Goal: Task Accomplishment & Management: Use online tool/utility

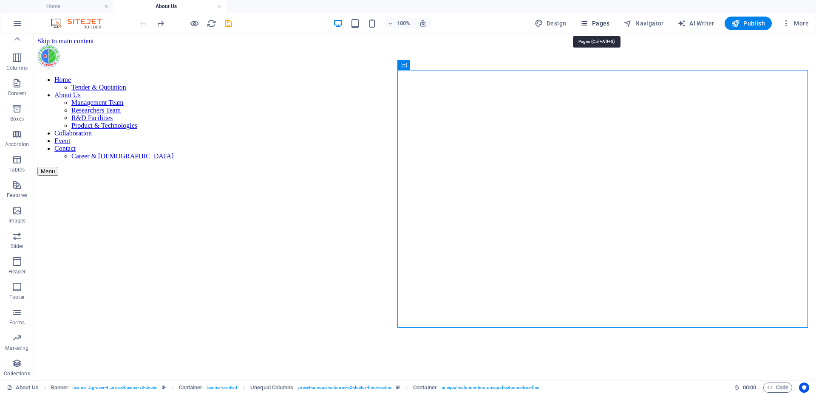
click at [595, 28] on button "Pages" at bounding box center [594, 24] width 37 height 14
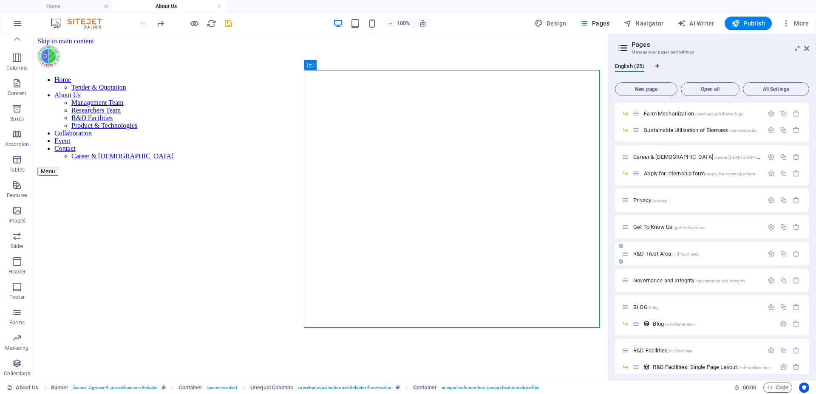
scroll to position [253, 0]
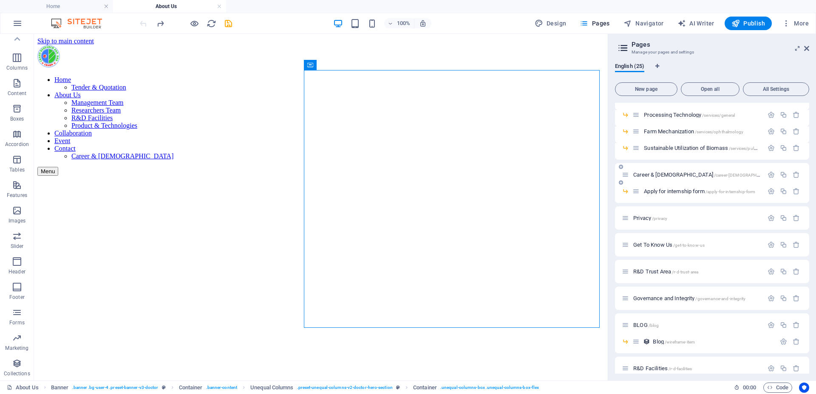
click at [654, 173] on span "Career & [DEMOGRAPHIC_DATA] /career-[DEMOGRAPHIC_DATA]" at bounding box center [704, 175] width 142 height 6
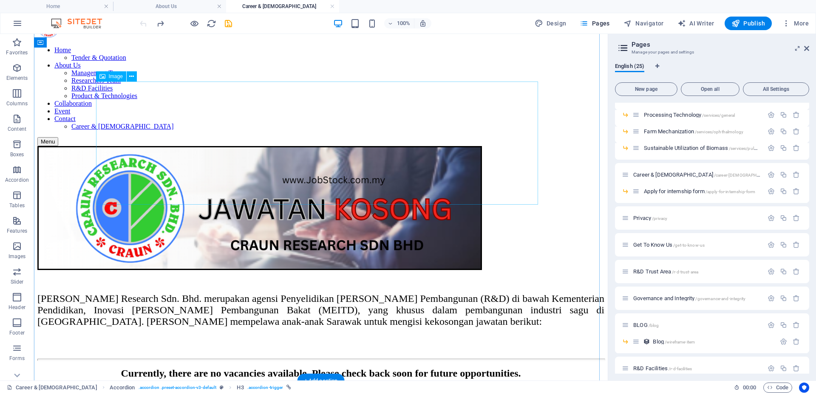
scroll to position [0, 0]
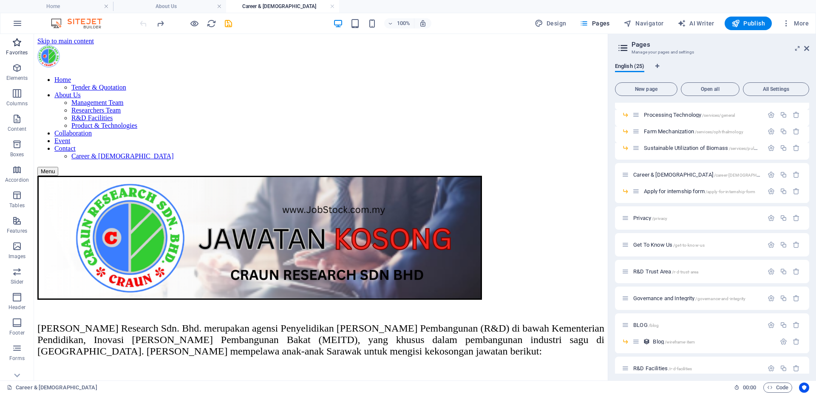
click at [11, 54] on p "Favorites" at bounding box center [17, 52] width 22 height 7
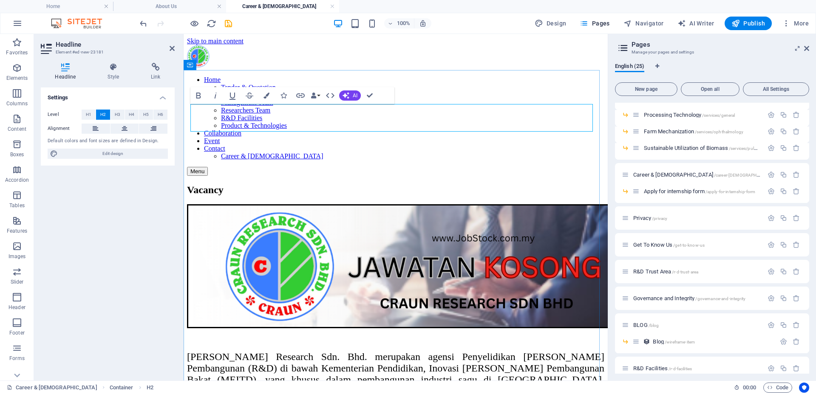
click at [259, 184] on h2 "Vacancy" at bounding box center [395, 189] width 417 height 11
click at [116, 129] on button at bounding box center [125, 129] width 28 height 10
click at [18, 47] on icon "button" at bounding box center [17, 42] width 10 height 10
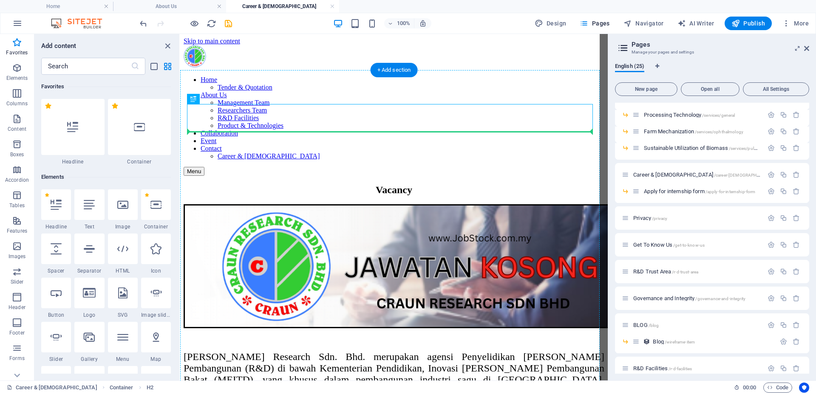
click at [235, 204] on figure at bounding box center [394, 267] width 421 height 126
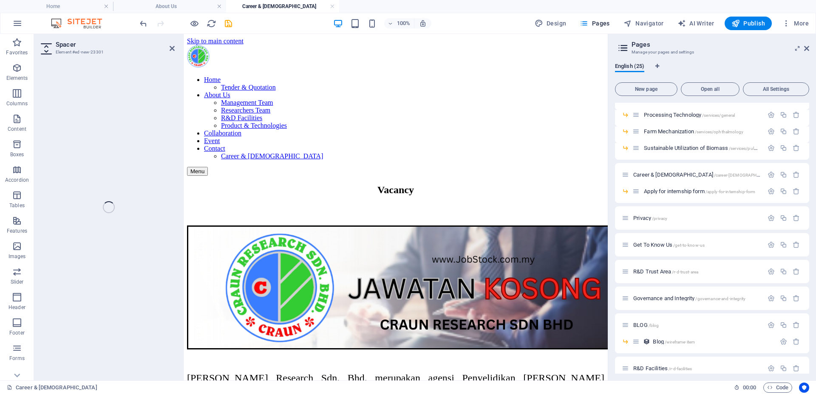
select select "px"
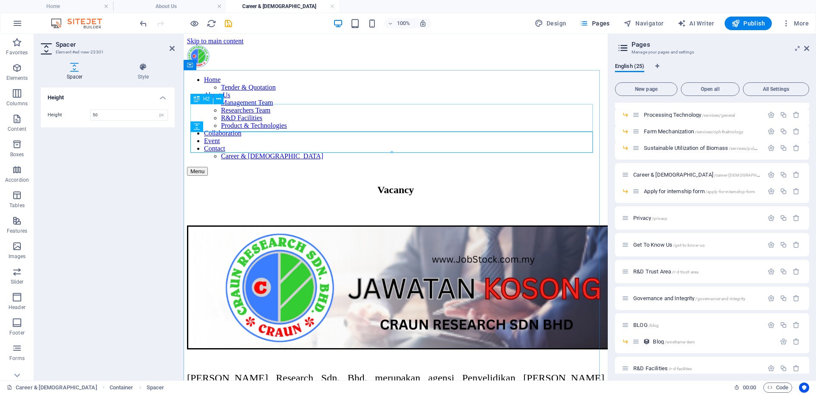
click at [454, 184] on div "Vacancy" at bounding box center [395, 189] width 417 height 11
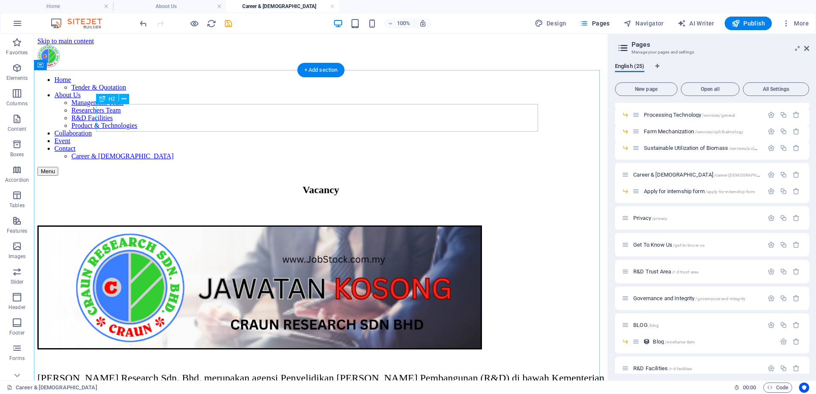
click at [340, 184] on div "Vacancy" at bounding box center [320, 189] width 567 height 11
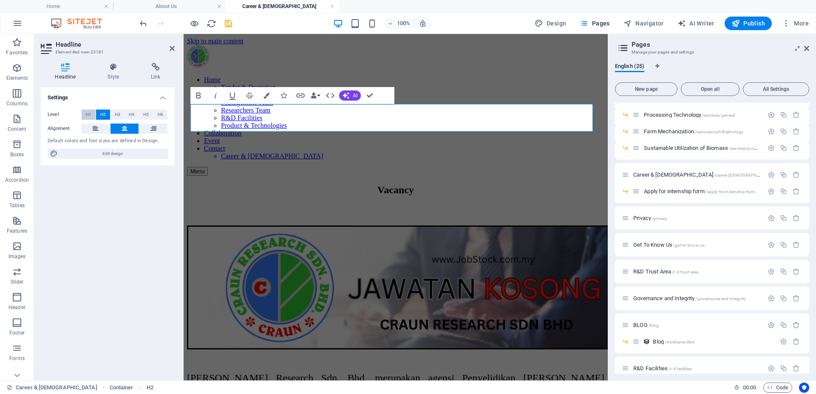
click at [88, 112] on span "H1" at bounding box center [89, 115] width 6 height 10
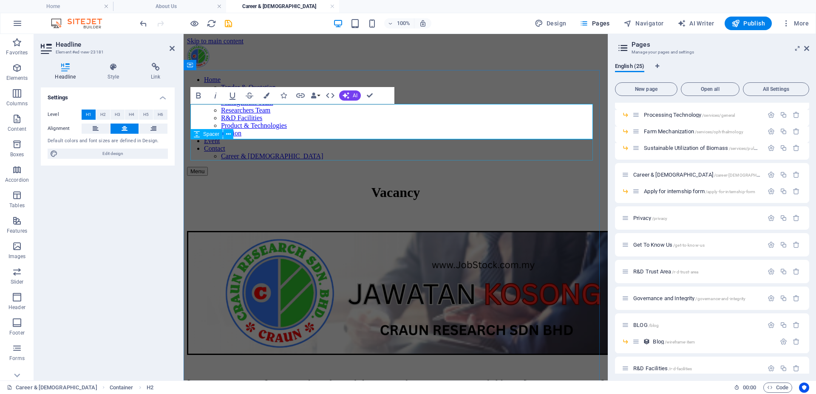
click at [457, 210] on div at bounding box center [395, 220] width 417 height 21
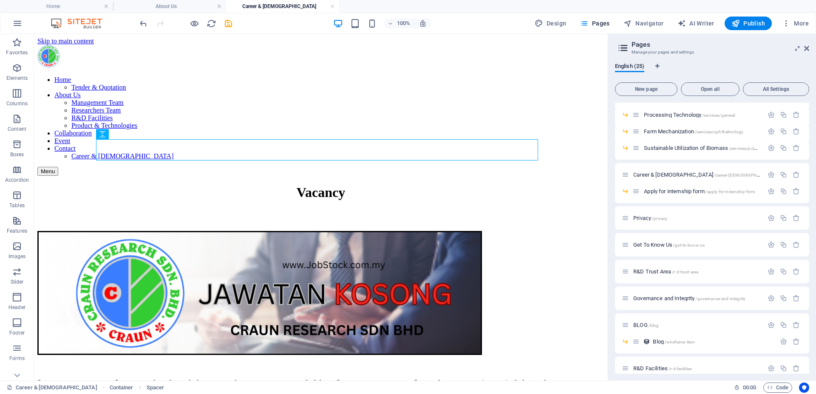
click at [219, 20] on div at bounding box center [185, 24] width 95 height 14
click at [224, 23] on icon "save" at bounding box center [229, 24] width 10 height 10
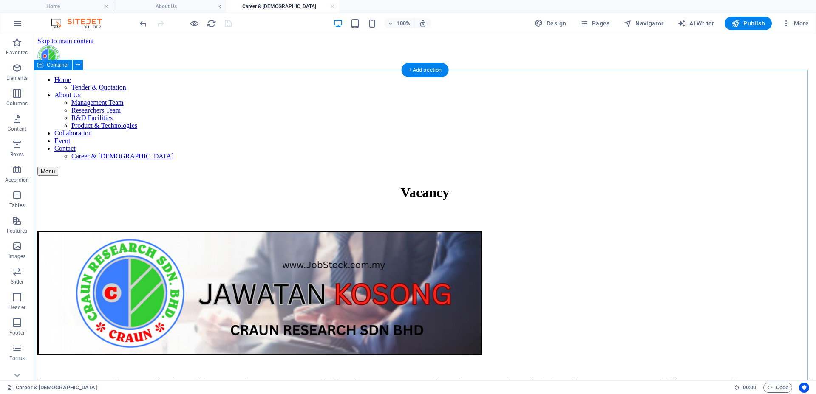
click at [323, 185] on div "Vacancy [PERSON_NAME] Research Sdn. Bhd. merupakan agensi Penyelidikan [PERSON_…" at bounding box center [424, 329] width 775 height 288
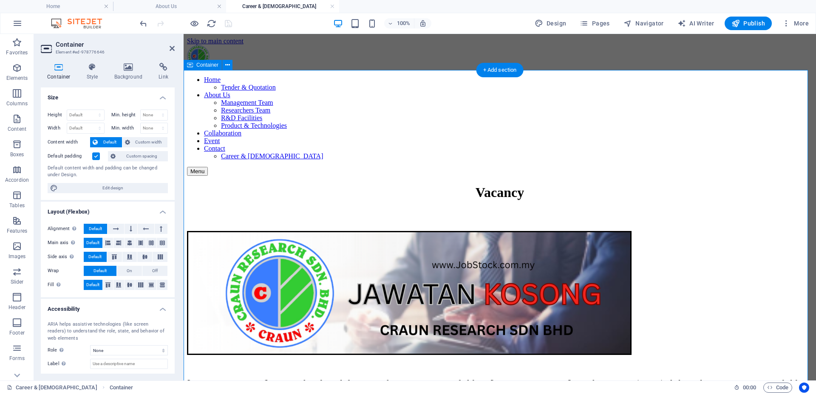
click at [260, 185] on div "Vacancy [PERSON_NAME] Research Sdn. Bhd. merupakan agensi Penyelidikan [PERSON_…" at bounding box center [500, 329] width 626 height 288
click at [173, 50] on icon at bounding box center [172, 48] width 5 height 7
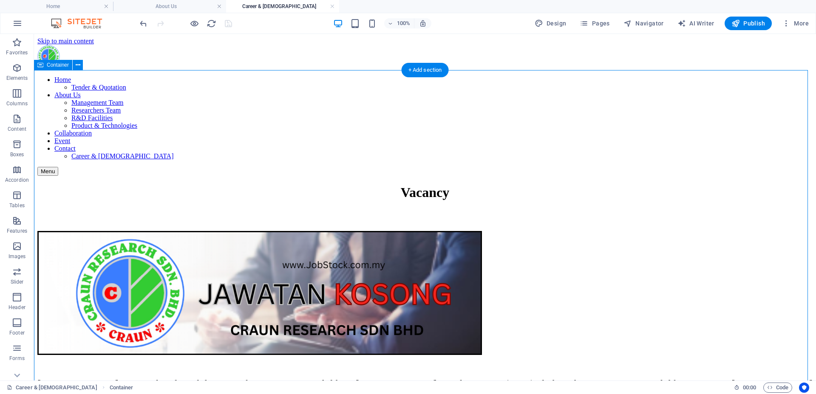
click at [336, 185] on div "Vacancy [PERSON_NAME] Research Sdn. Bhd. merupakan agensi Penyelidikan [PERSON_…" at bounding box center [424, 329] width 775 height 288
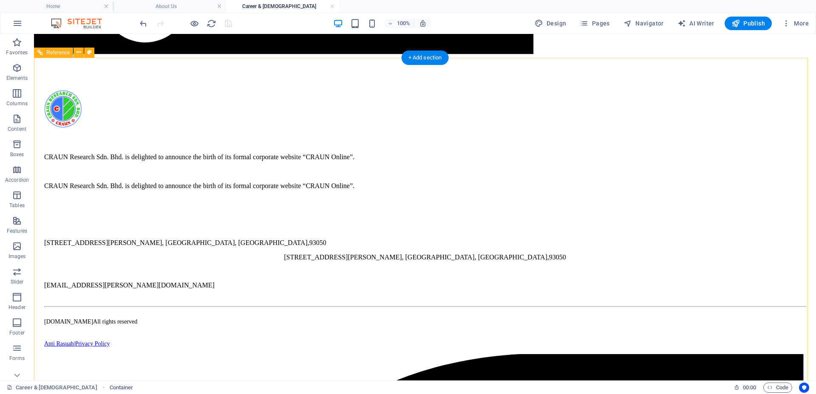
scroll to position [372, 0]
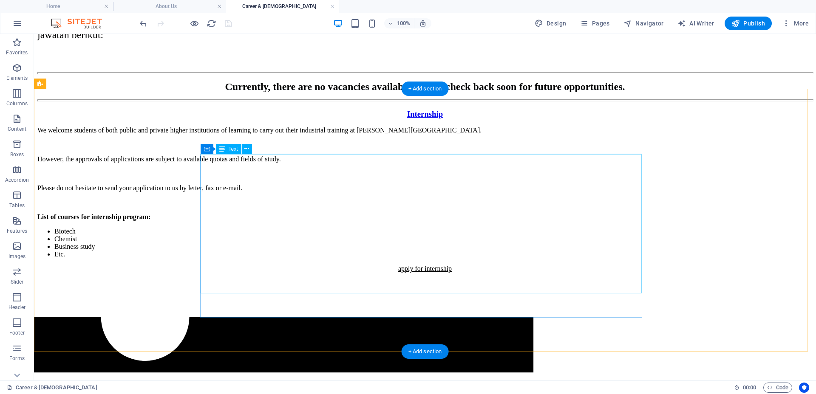
click at [350, 222] on div "We welcome students of both public and private higher institutions of learning …" at bounding box center [424, 193] width 775 height 132
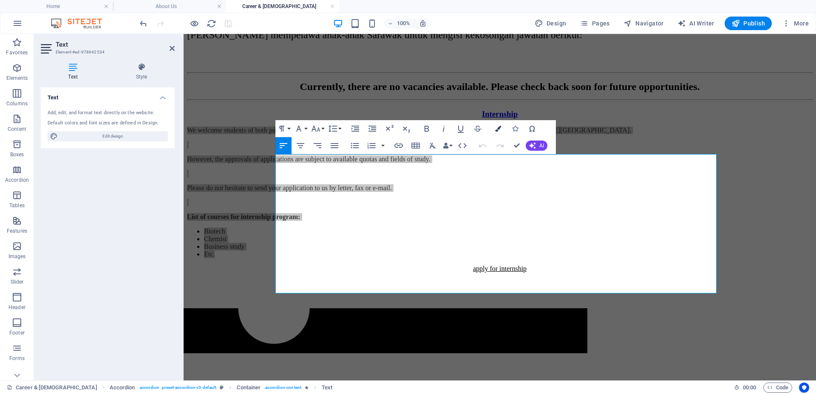
click at [497, 127] on icon "button" at bounding box center [498, 129] width 6 height 6
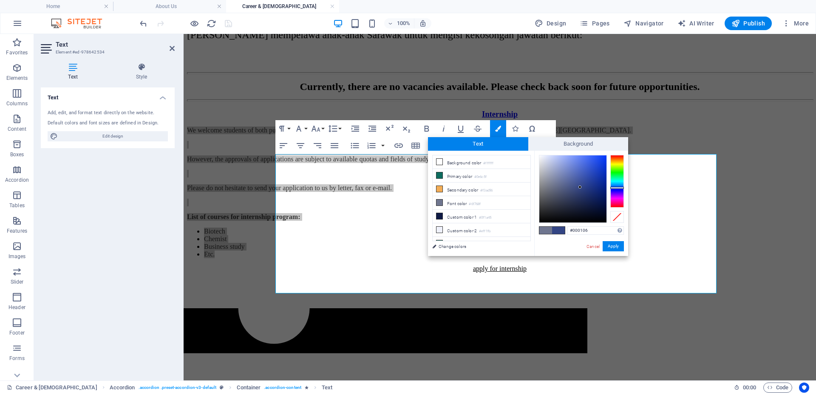
type input "#000000"
drag, startPoint x: 578, startPoint y: 187, endPoint x: 654, endPoint y: 234, distance: 90.1
click at [654, 234] on body "[DOMAIN_NAME] Home About Us Career & [DEMOGRAPHIC_DATA] Favorites Elements Colu…" at bounding box center [408, 197] width 816 height 394
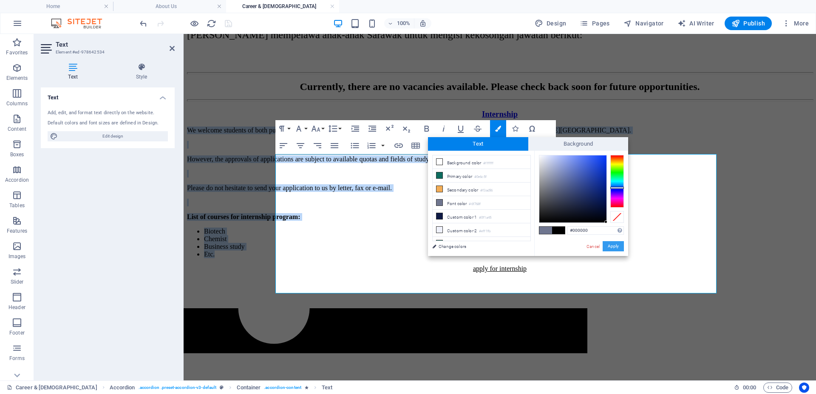
click at [614, 244] on button "Apply" at bounding box center [613, 246] width 21 height 10
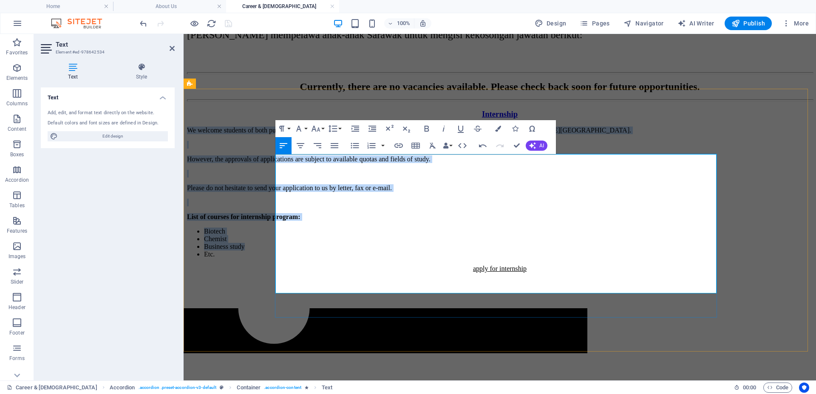
click at [771, 231] on div "Internship We welcome students of both public and private higher institutions o…" at bounding box center [500, 192] width 626 height 164
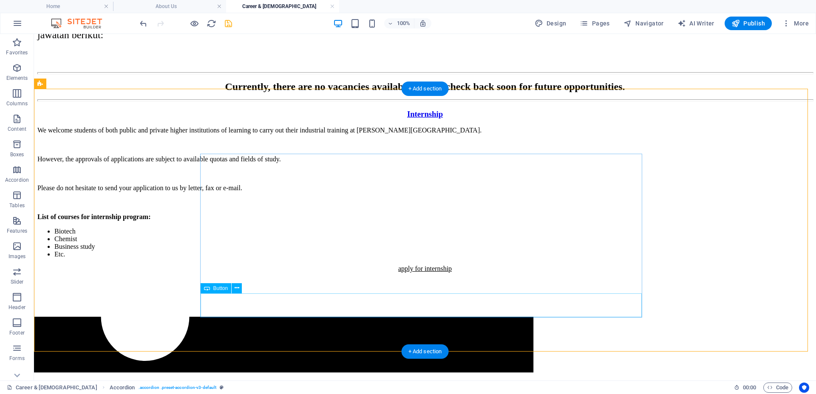
click at [434, 273] on div "apply for internship" at bounding box center [424, 269] width 775 height 8
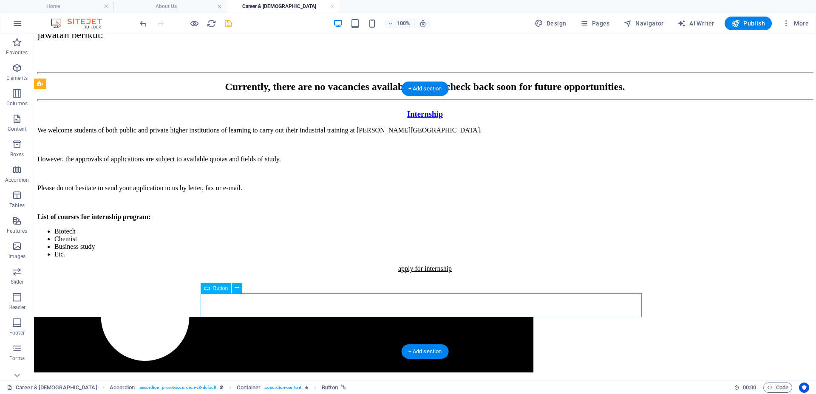
click at [434, 273] on div "apply for internship" at bounding box center [424, 269] width 775 height 8
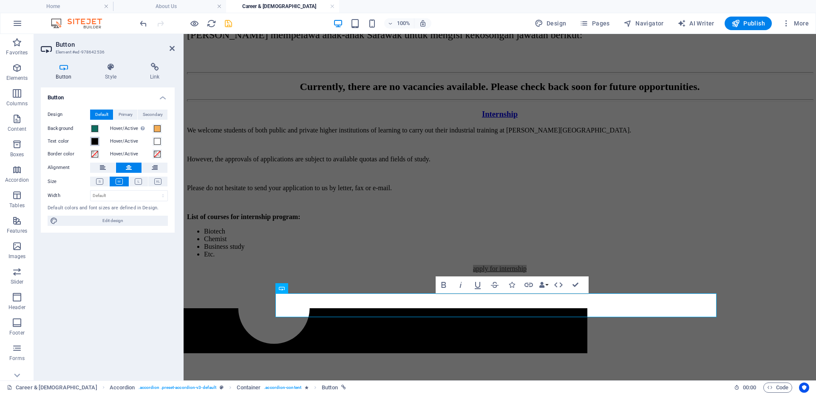
click at [94, 139] on span at bounding box center [94, 141] width 7 height 7
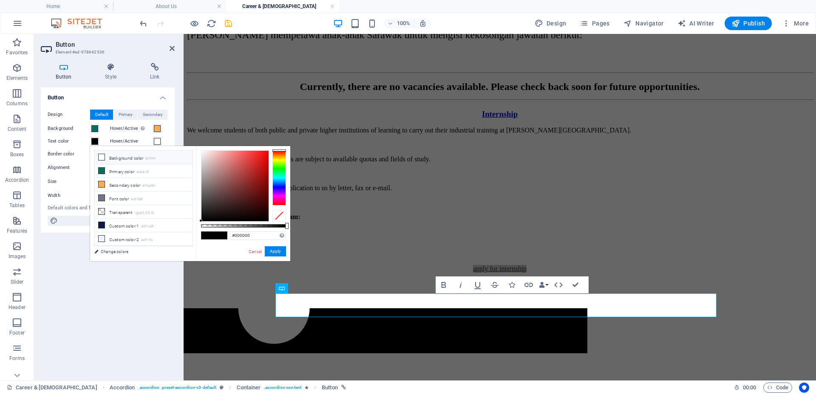
click at [101, 158] on icon at bounding box center [102, 157] width 6 height 6
type input "#ffffff"
click at [278, 250] on button "Apply" at bounding box center [275, 252] width 21 height 10
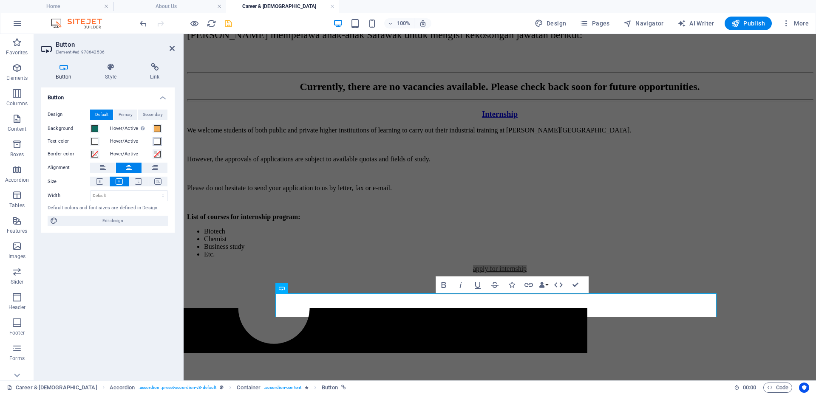
click at [155, 142] on span at bounding box center [157, 141] width 7 height 7
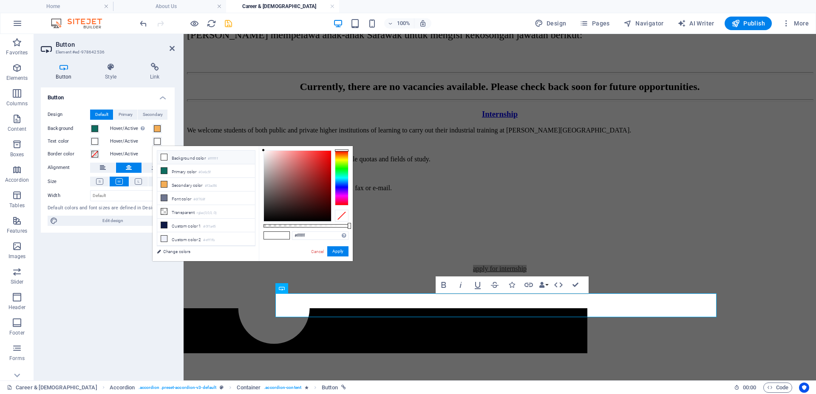
type input "#000000"
click at [336, 223] on div "#000000 Supported formats #0852ed rgb(8, 82, 237) rgba(8, 82, 237, 90%) hsv(221…" at bounding box center [306, 265] width 94 height 238
click at [338, 252] on button "Apply" at bounding box center [337, 252] width 21 height 10
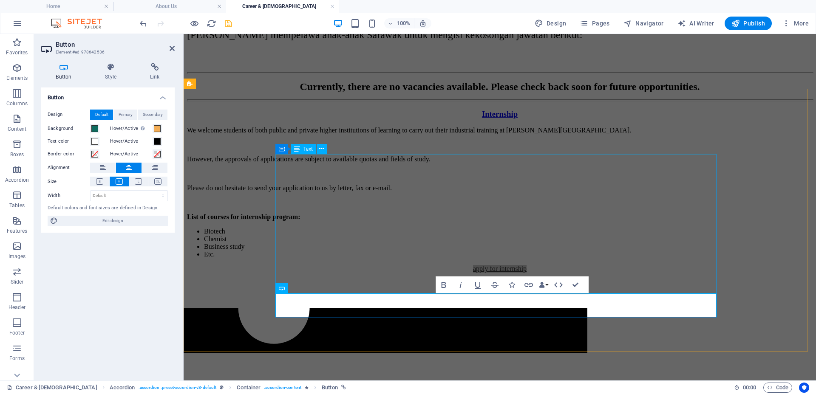
click at [373, 258] on div "We welcome students of both public and private higher institutions of learning …" at bounding box center [500, 193] width 626 height 132
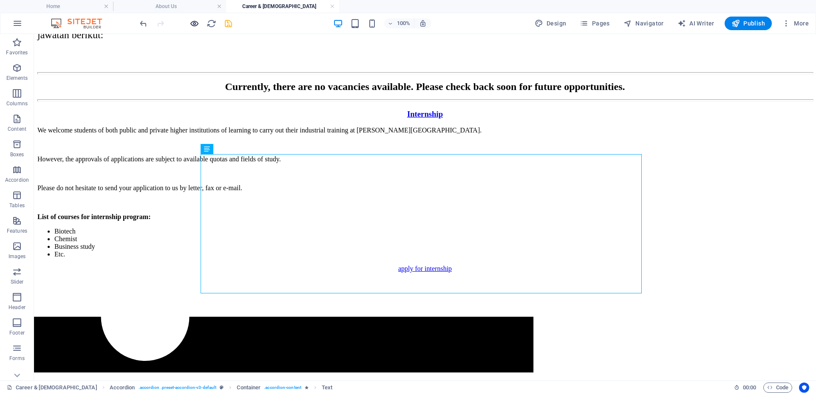
click at [192, 23] on icon "button" at bounding box center [195, 24] width 10 height 10
click at [227, 24] on icon "save" at bounding box center [229, 24] width 10 height 10
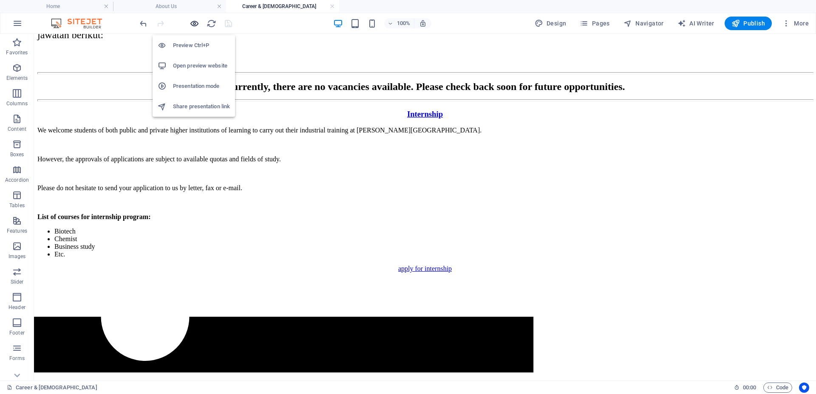
click at [196, 20] on icon "button" at bounding box center [195, 24] width 10 height 10
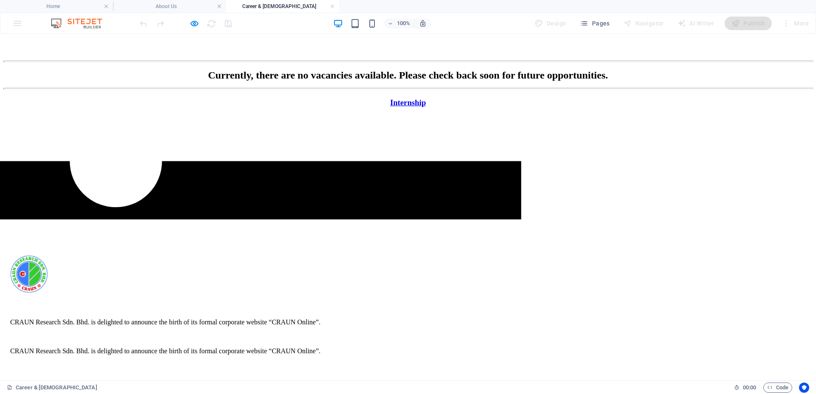
click at [390, 107] on link "Internship" at bounding box center [408, 102] width 36 height 9
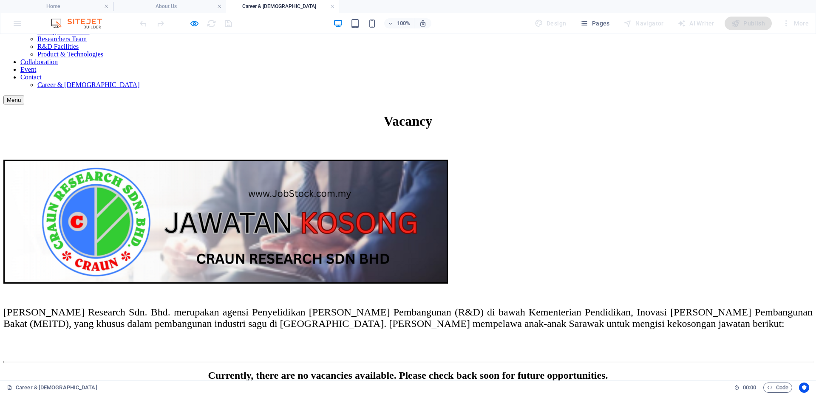
scroll to position [0, 0]
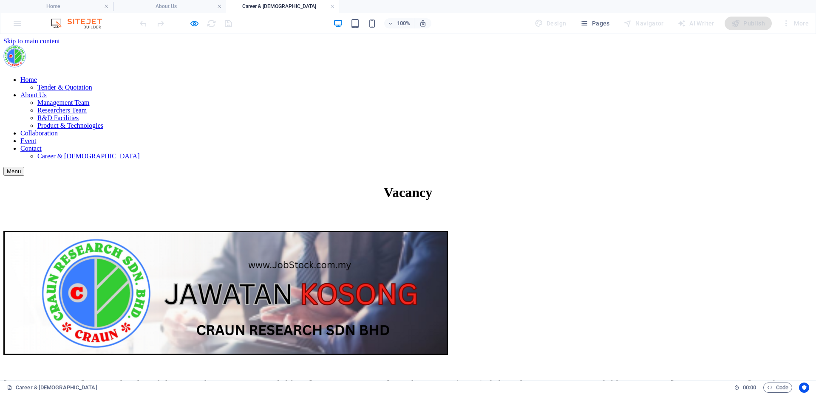
click at [204, 29] on div at bounding box center [185, 24] width 95 height 14
click at [194, 24] on icon "button" at bounding box center [195, 24] width 10 height 10
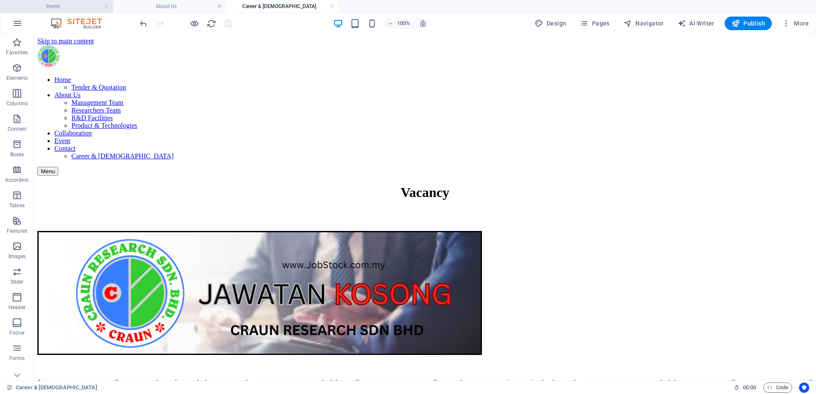
click at [57, 6] on h4 "Home" at bounding box center [56, 6] width 113 height 9
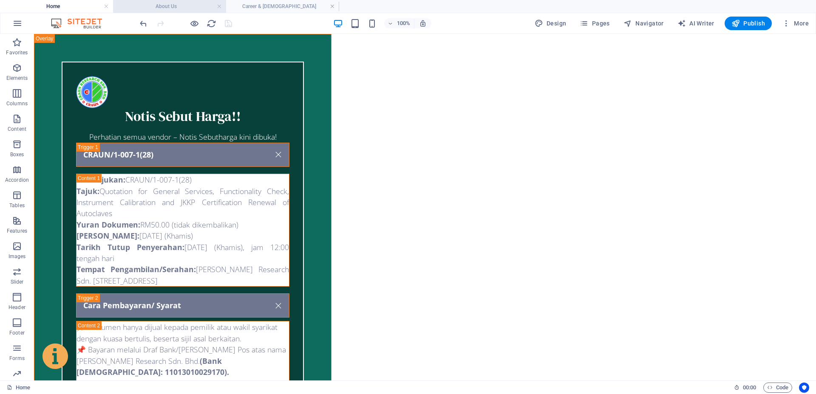
scroll to position [658, 0]
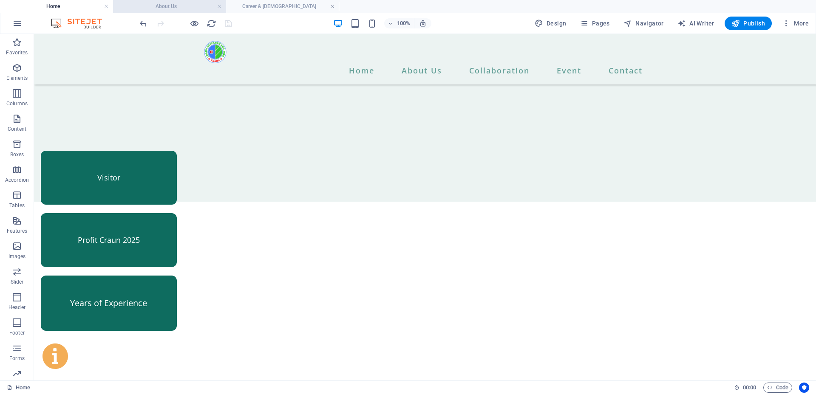
click at [148, 7] on h4 "About Us" at bounding box center [169, 6] width 113 height 9
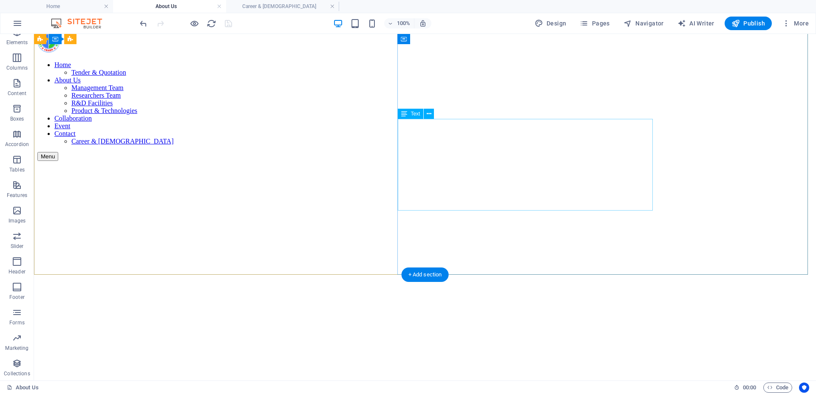
scroll to position [0, 0]
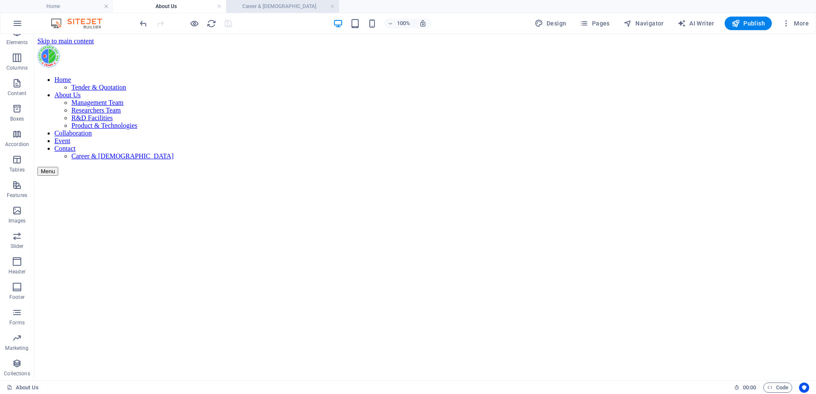
click at [266, 6] on h4 "Career & [DEMOGRAPHIC_DATA]" at bounding box center [282, 6] width 113 height 9
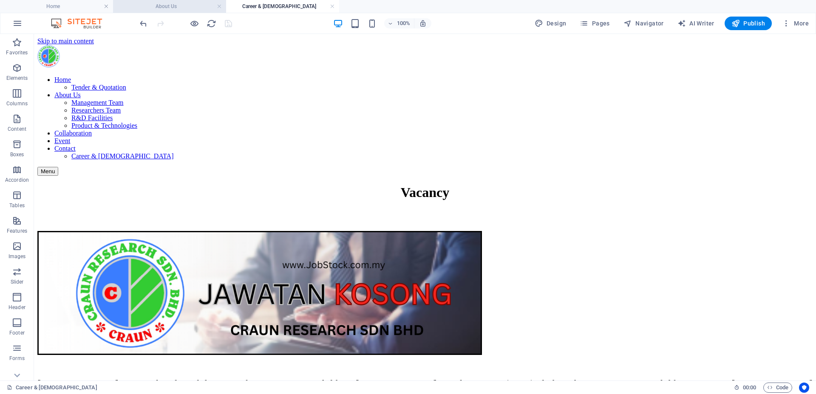
click at [182, 5] on h4 "About Us" at bounding box center [169, 6] width 113 height 9
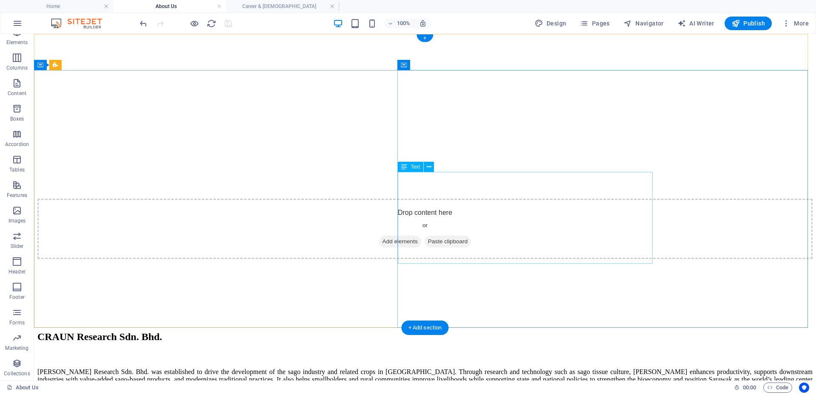
scroll to position [266, 0]
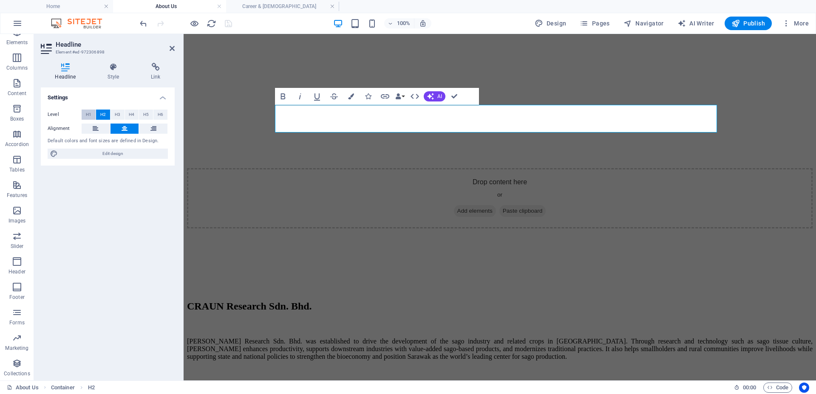
click at [88, 115] on span "H1" at bounding box center [89, 115] width 6 height 10
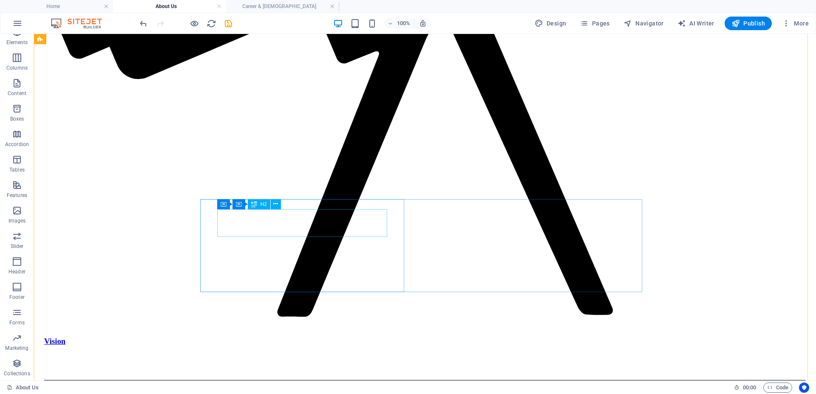
scroll to position [1116, 0]
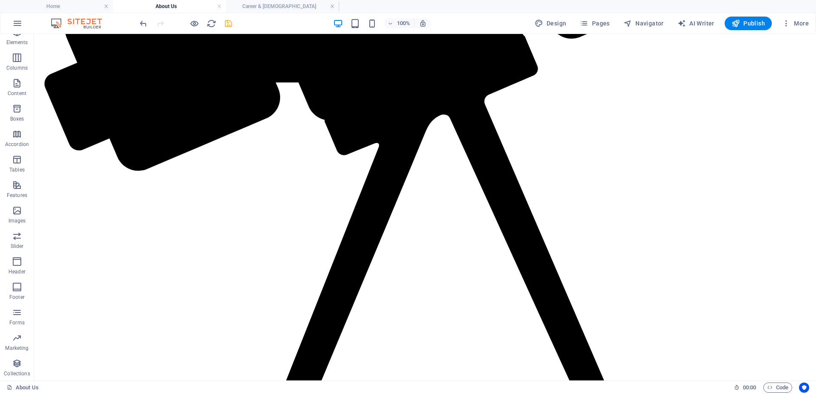
click at [226, 25] on icon "save" at bounding box center [229, 24] width 10 height 10
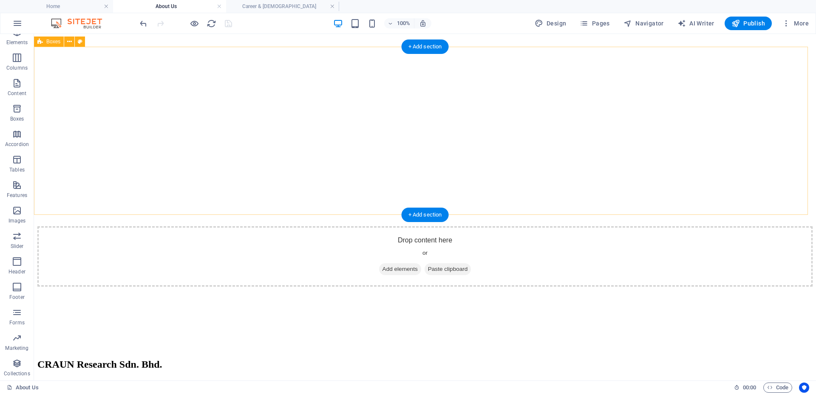
scroll to position [159, 0]
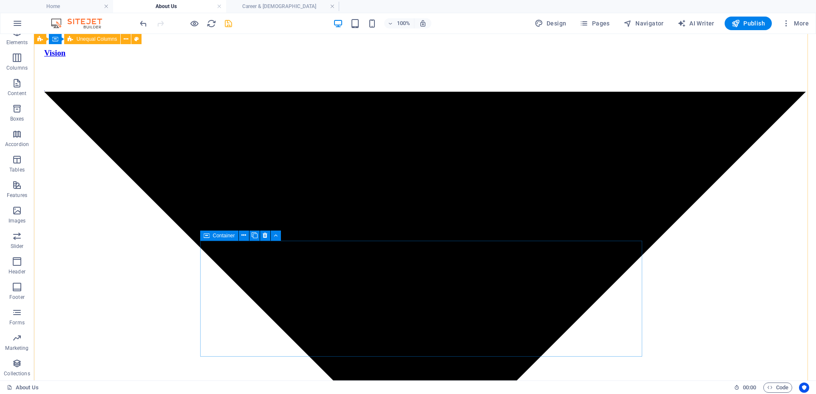
scroll to position [1700, 0]
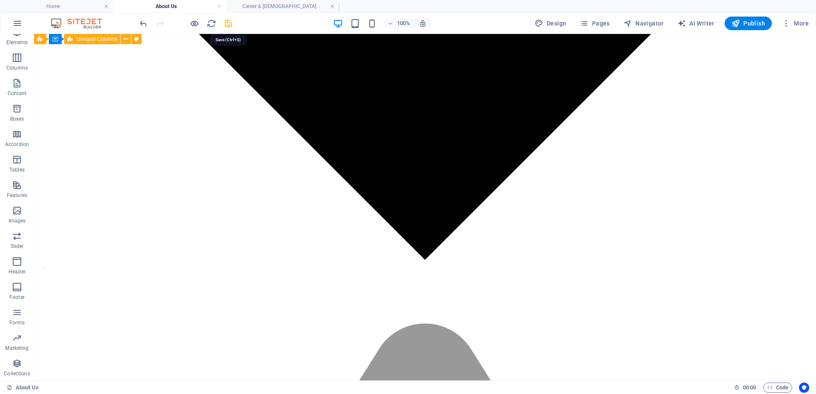
click at [231, 23] on icon "save" at bounding box center [229, 24] width 10 height 10
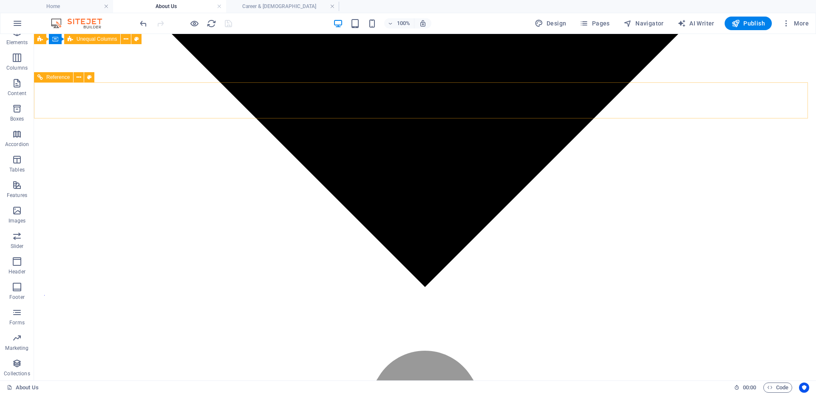
scroll to position [1647, 0]
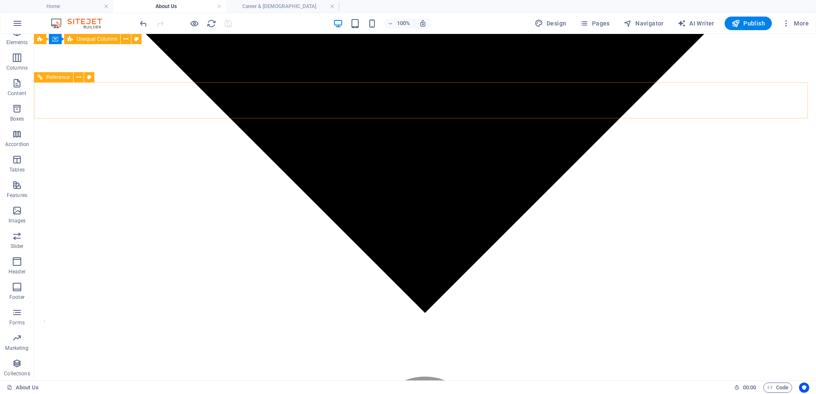
click at [20, 22] on span "Favorites" at bounding box center [17, 12] width 34 height 20
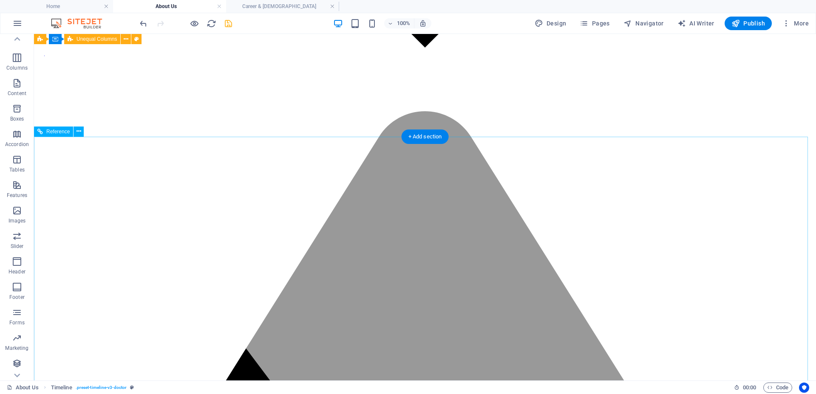
scroll to position [1806, 0]
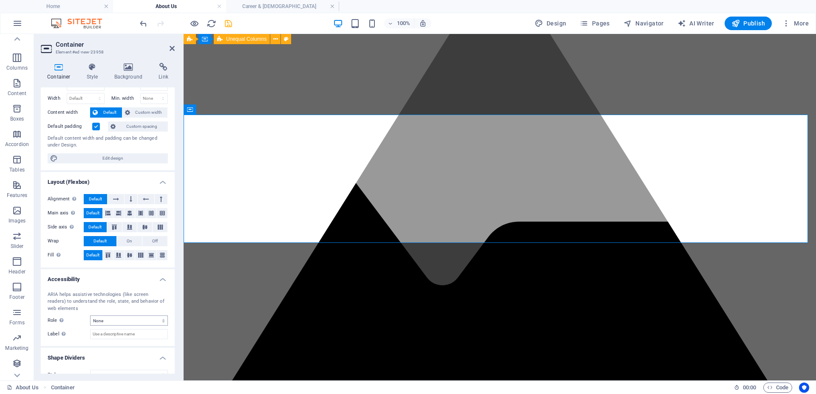
scroll to position [43, 0]
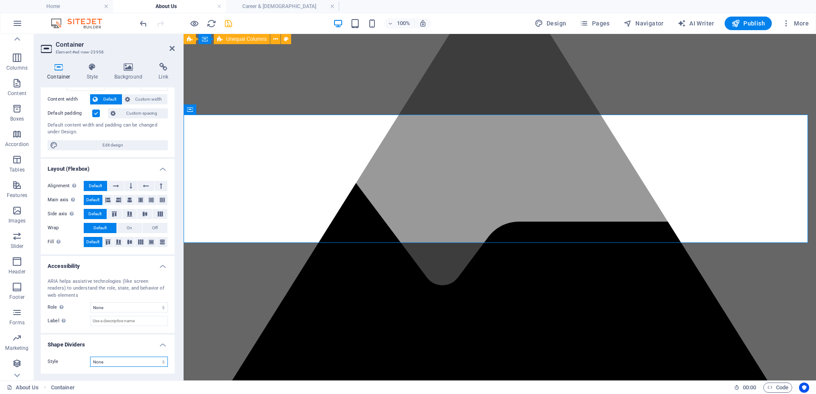
click at [144, 362] on select "None Triangle Square Diagonal Polygon 1 Polygon 2 Zigzag Multiple Zigzags Waves…" at bounding box center [129, 362] width 78 height 10
select select "multiple-waves"
click at [90, 357] on select "None Triangle Square Diagonal Polygon 1 Polygon 2 Zigzag Multiple Zigzags Waves…" at bounding box center [129, 362] width 78 height 10
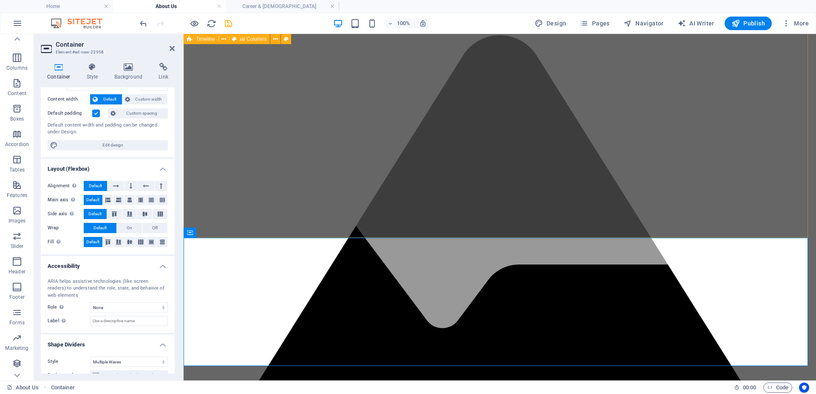
scroll to position [1647, 0]
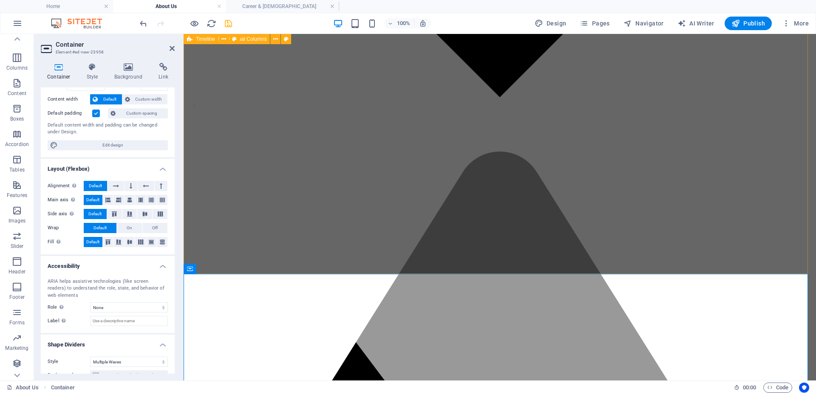
select select "multiple-waves"
select select "px"
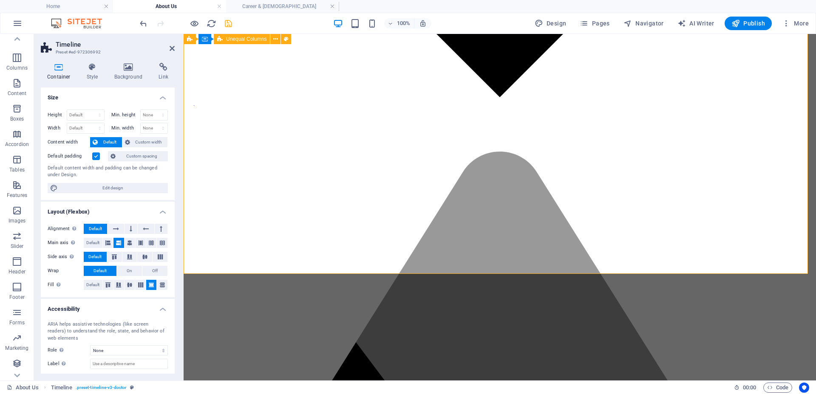
scroll to position [173, 0]
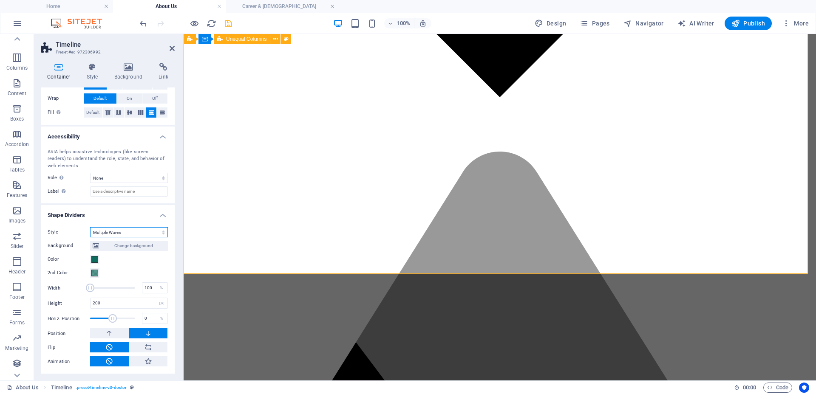
click at [150, 235] on select "None Triangle Square Diagonal Polygon 1 Polygon 2 Zigzag Multiple Zigzags Waves…" at bounding box center [129, 232] width 78 height 10
select select "none"
click at [90, 238] on select "None Triangle Square Diagonal Polygon 1 Polygon 2 Zigzag Multiple Zigzags Waves…" at bounding box center [129, 232] width 78 height 10
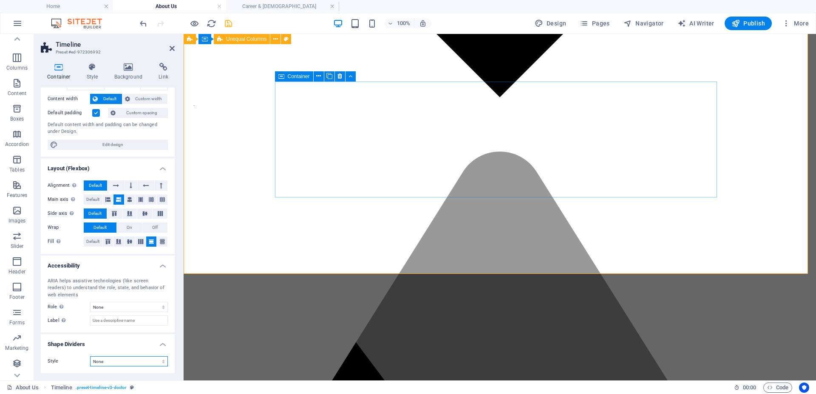
scroll to position [43, 0]
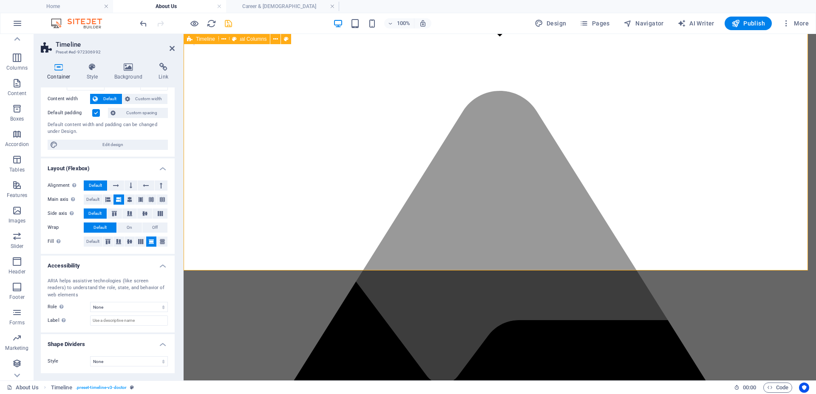
scroll to position [1753, 0]
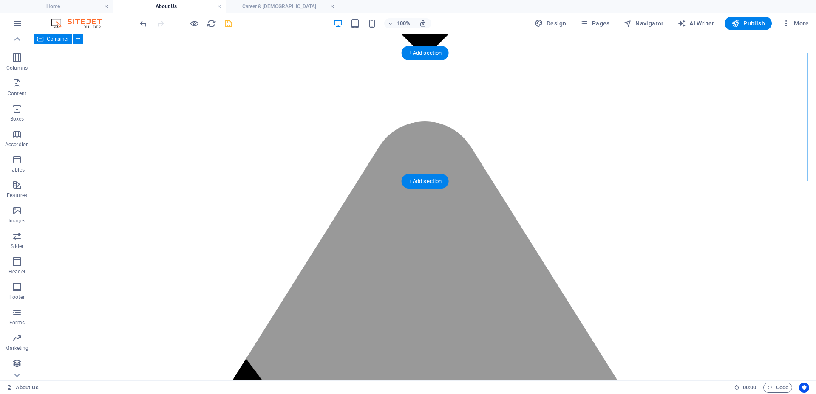
scroll to position [1700, 0]
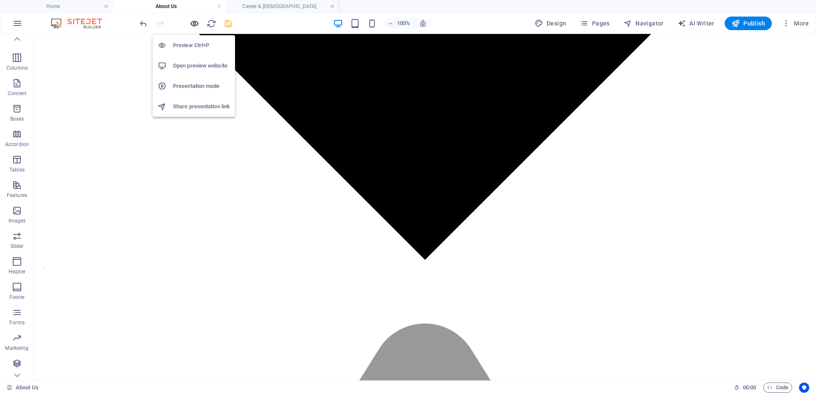
click at [197, 19] on icon "button" at bounding box center [195, 24] width 10 height 10
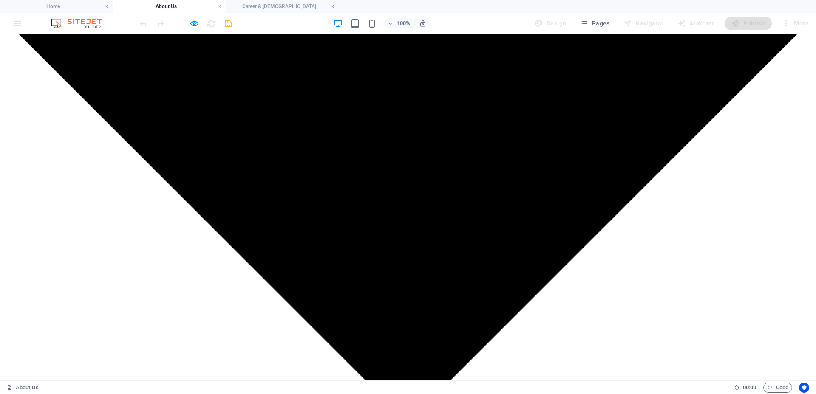
scroll to position [1605, 0]
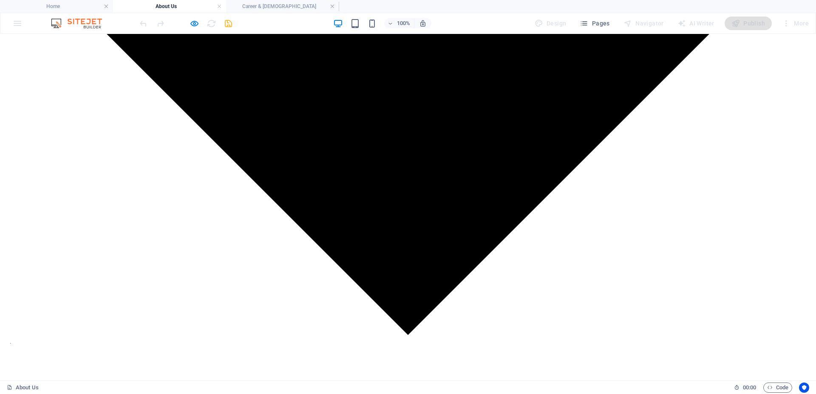
click at [193, 29] on div at bounding box center [185, 24] width 95 height 14
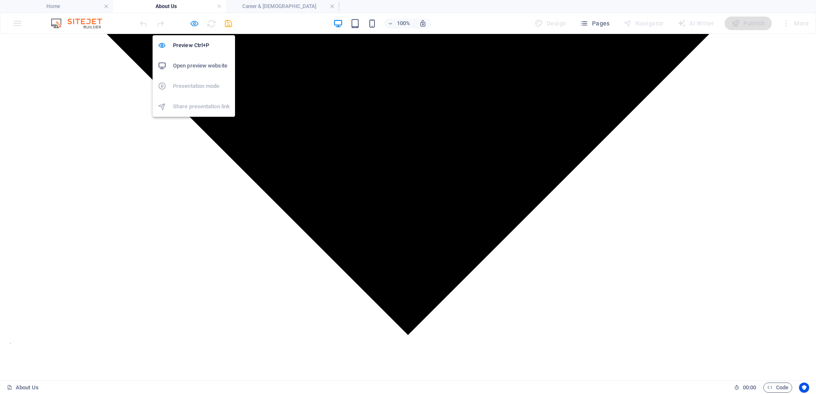
click at [195, 26] on icon "button" at bounding box center [195, 24] width 10 height 10
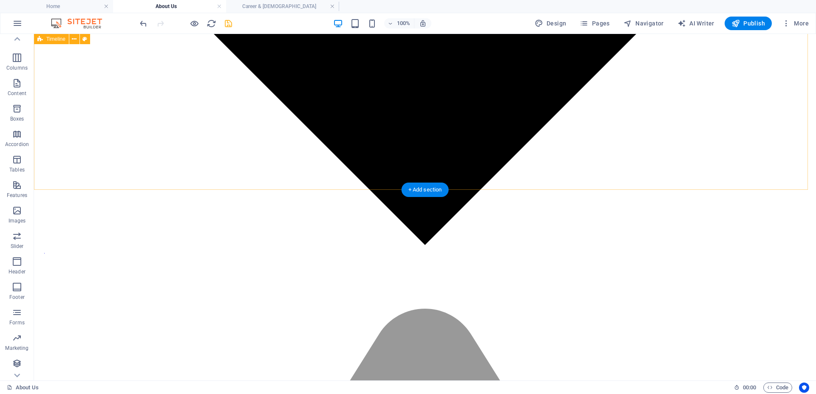
scroll to position [1700, 0]
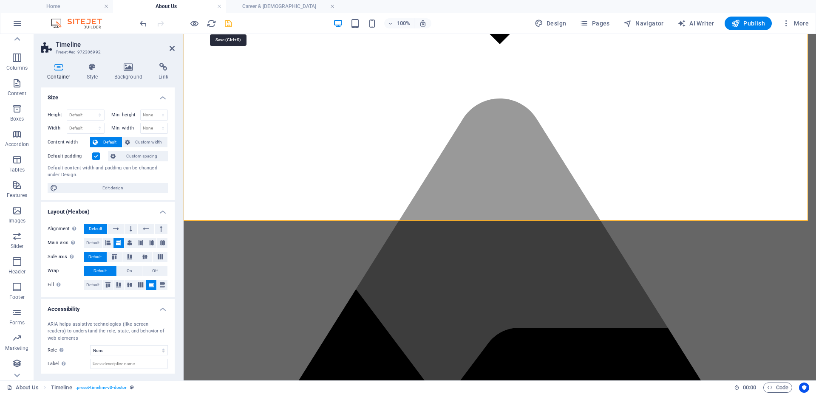
drag, startPoint x: 223, startPoint y: 27, endPoint x: 170, endPoint y: 176, distance: 158.6
click at [224, 27] on icon "save" at bounding box center [229, 24] width 10 height 10
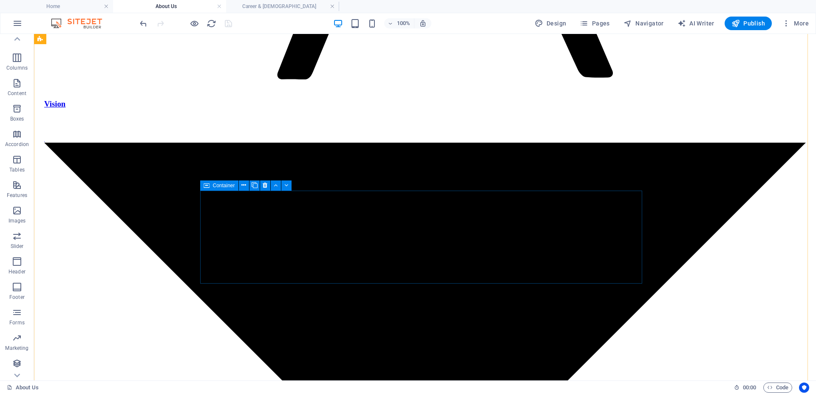
scroll to position [1434, 0]
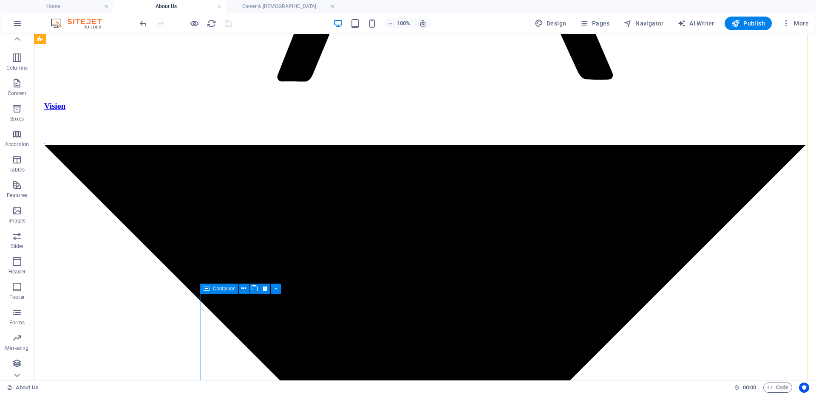
click at [638, 24] on span "Navigator" at bounding box center [644, 23] width 40 height 9
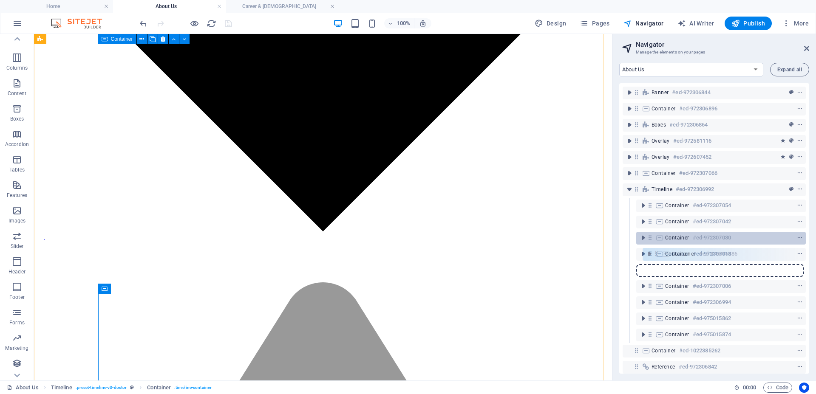
scroll to position [3, 0]
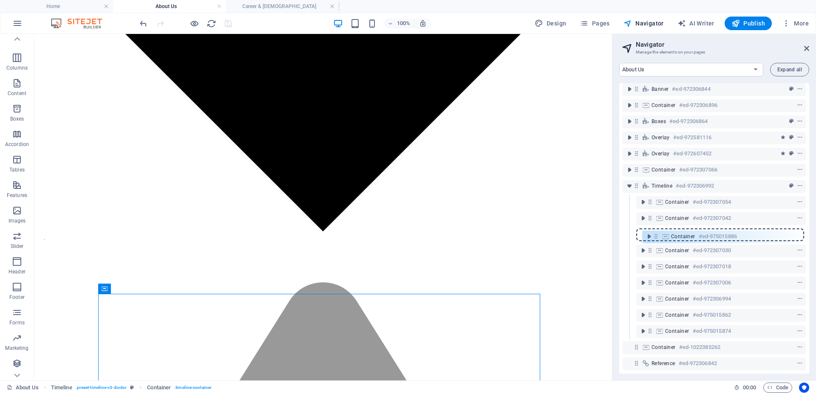
drag, startPoint x: 650, startPoint y: 334, endPoint x: 656, endPoint y: 233, distance: 100.9
click at [656, 233] on div "Banner #ed-972306844 Container #ed-972306896 Boxes #ed-972306864 Overlay #ed-97…" at bounding box center [714, 228] width 190 height 291
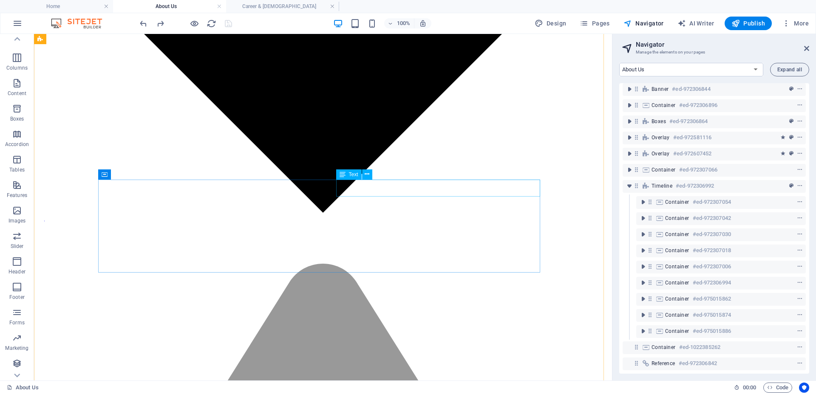
scroll to position [1444, 0]
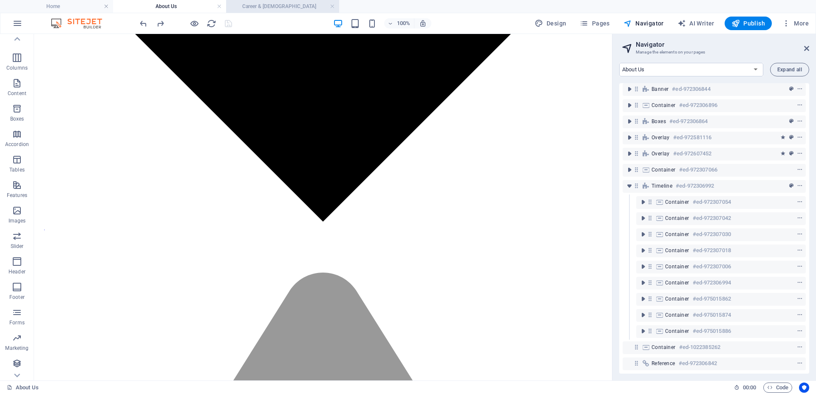
click at [271, 9] on h4 "Career & [DEMOGRAPHIC_DATA]" at bounding box center [282, 6] width 113 height 9
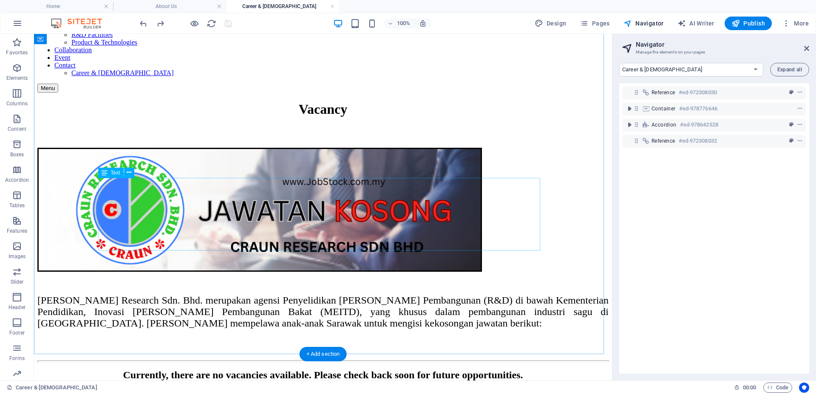
scroll to position [0, 0]
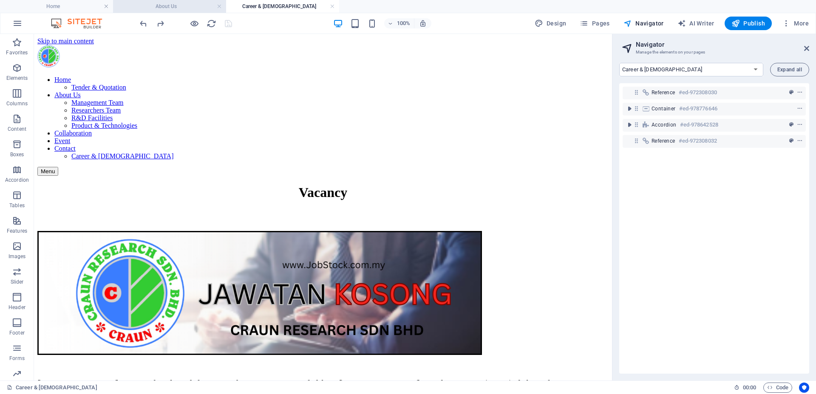
click at [187, 2] on h4 "About Us" at bounding box center [169, 6] width 113 height 9
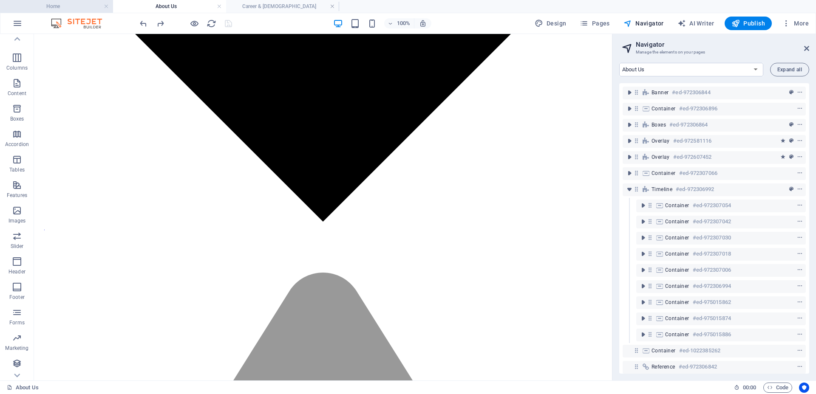
scroll to position [1232, 0]
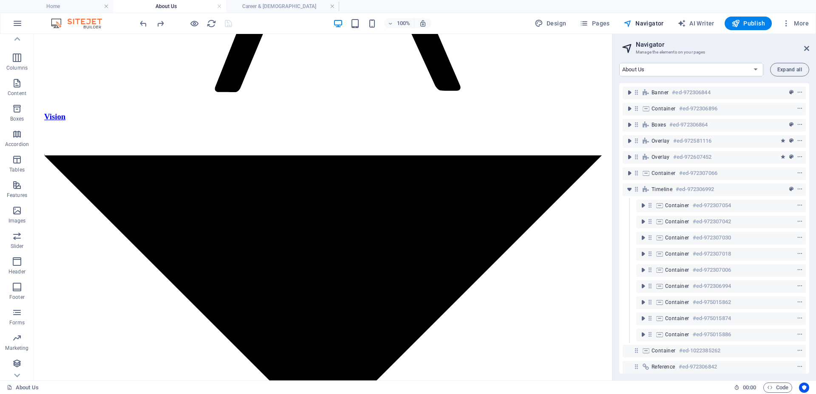
click at [57, 13] on div "100% Design Pages Navigator AI Writer Publish More" at bounding box center [407, 23] width 815 height 20
click at [58, 9] on h4 "Home" at bounding box center [56, 6] width 113 height 9
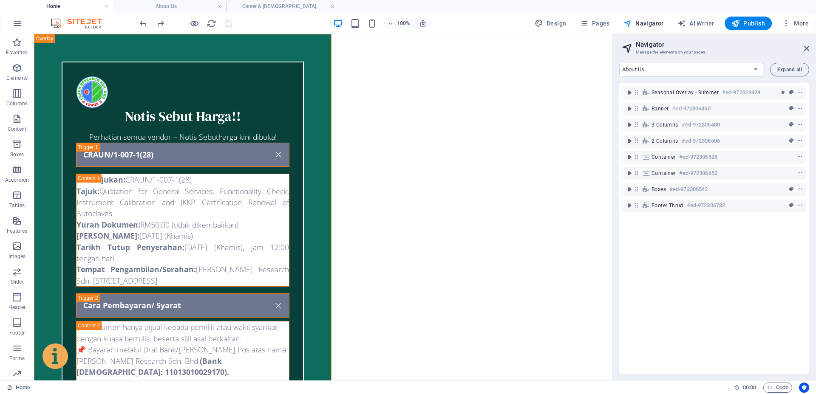
select select "17768526-en"
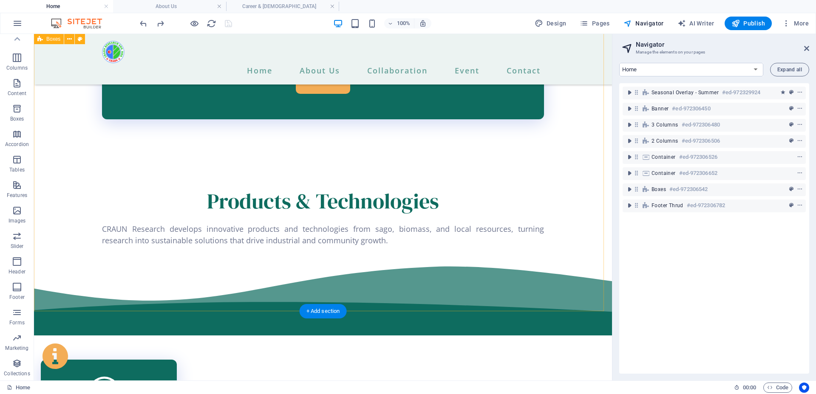
scroll to position [1880, 0]
